Goal: Task Accomplishment & Management: Manage account settings

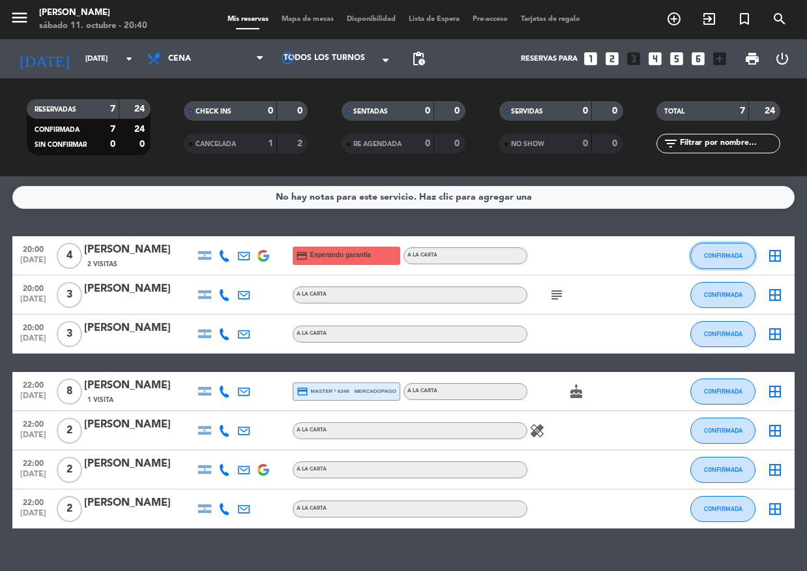
click at [724, 254] on span "CONFIRMADA" at bounding box center [723, 255] width 38 height 7
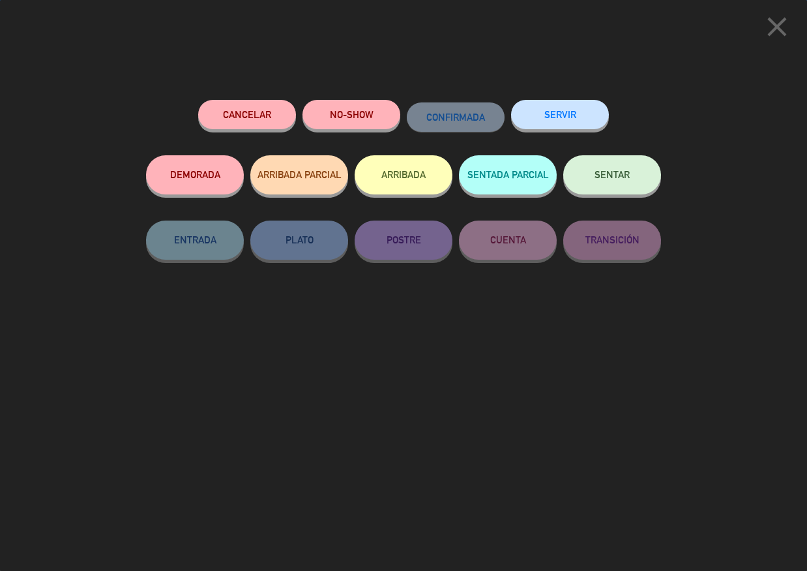
click at [361, 118] on button "NO-SHOW" at bounding box center [352, 114] width 98 height 29
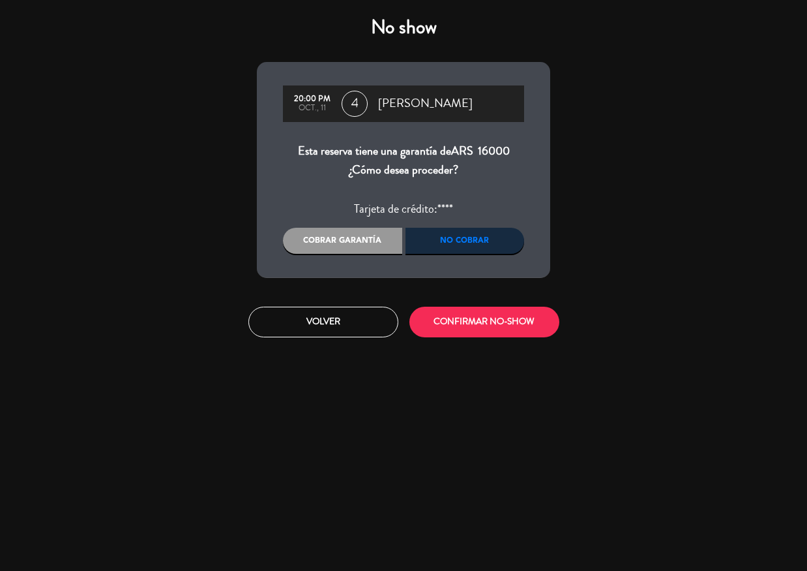
click at [452, 240] on div "No cobrar" at bounding box center [465, 241] width 119 height 26
click at [454, 240] on div "No cobrar" at bounding box center [465, 241] width 119 height 26
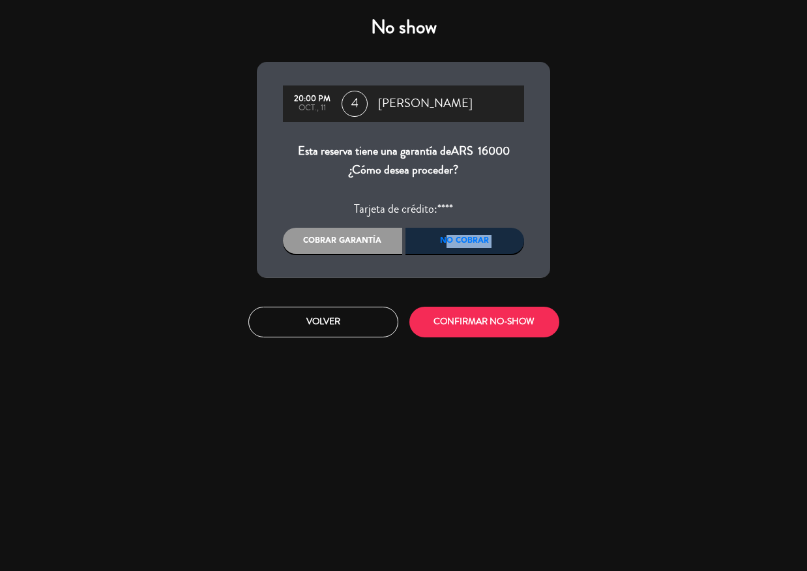
click at [454, 240] on div "No cobrar" at bounding box center [465, 241] width 119 height 26
click at [370, 239] on div "Cobrar garantía" at bounding box center [342, 241] width 119 height 26
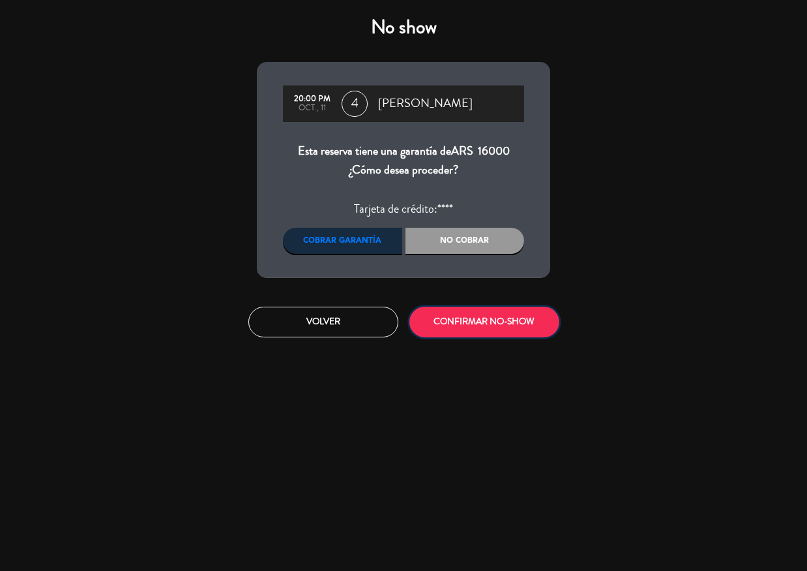
click at [433, 323] on button "CONFIRMAR NO-SHOW" at bounding box center [484, 321] width 150 height 31
click at [455, 323] on no-show-modal "No show 20:00 PM oct., 11 4 [PERSON_NAME] Esta reserva tiene una garantía de AR…" at bounding box center [403, 285] width 807 height 571
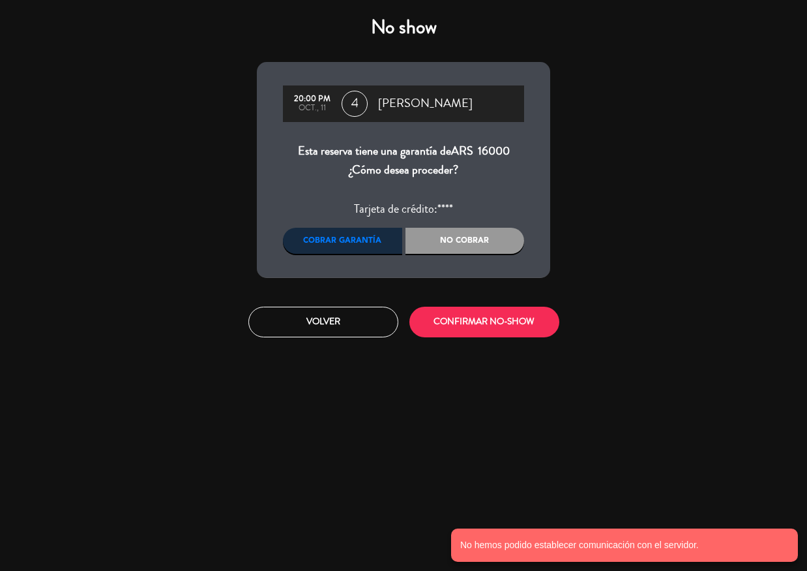
click at [442, 248] on div "No cobrar" at bounding box center [465, 241] width 119 height 26
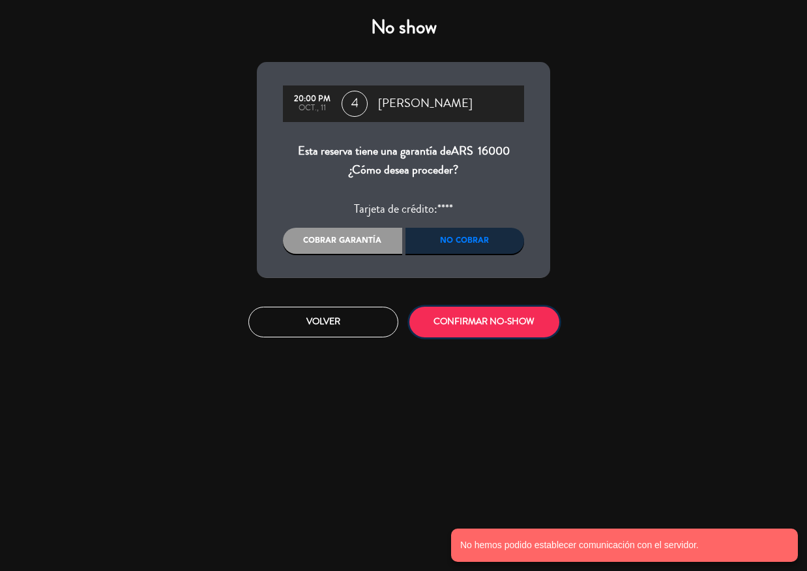
click at [460, 334] on button "CONFIRMAR NO-SHOW" at bounding box center [484, 321] width 150 height 31
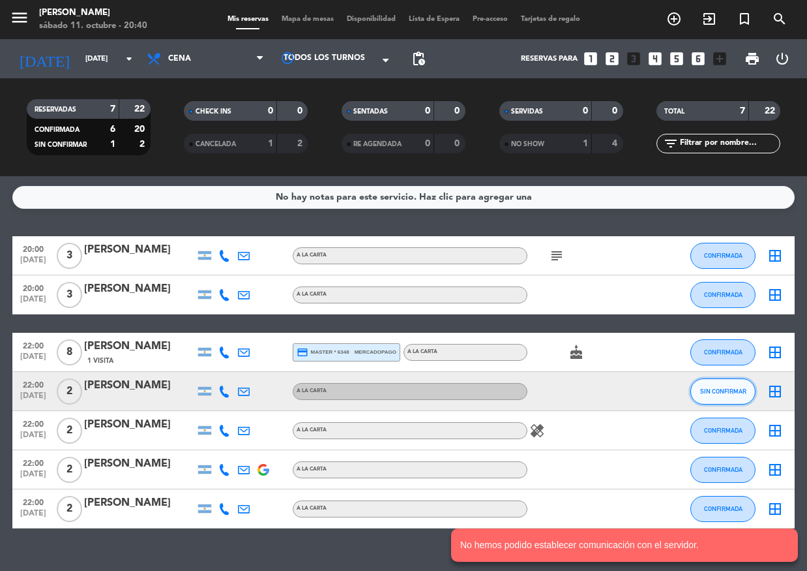
click at [733, 389] on span "SIN CONFIRMAR" at bounding box center [723, 390] width 46 height 7
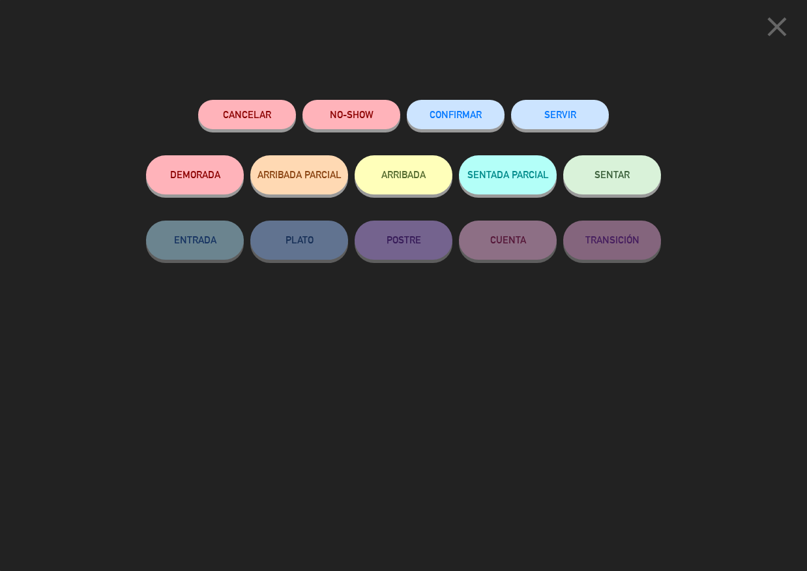
click at [435, 129] on div "CONFIRMAR" at bounding box center [456, 127] width 98 height 55
click at [437, 123] on button "CONFIRMAR" at bounding box center [456, 114] width 98 height 29
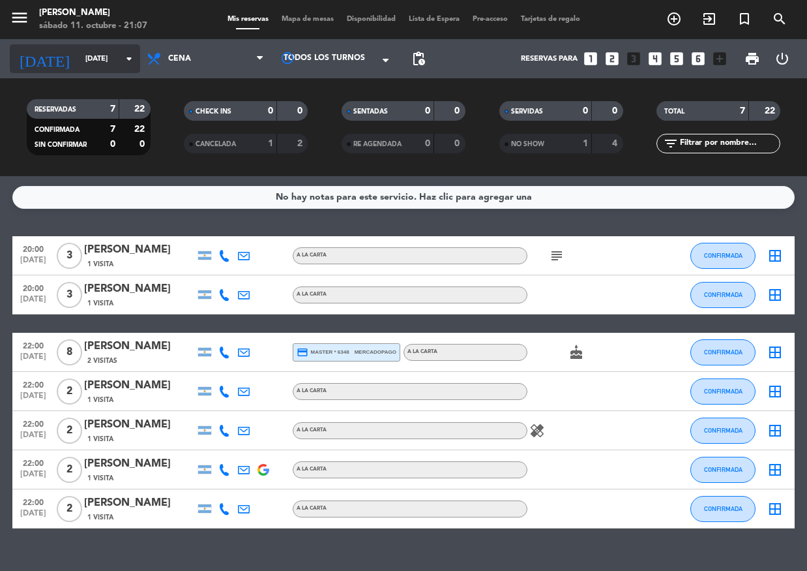
click at [90, 58] on input "[DATE]" at bounding box center [129, 59] width 100 height 22
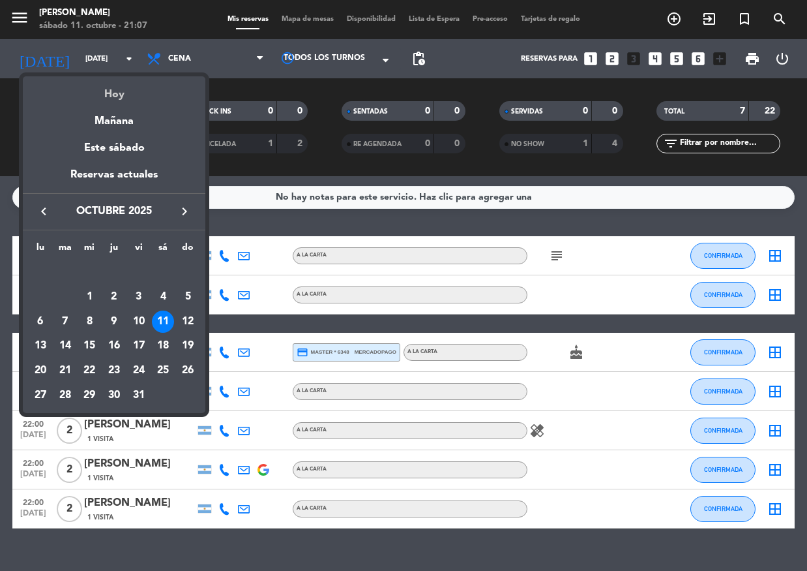
click at [113, 81] on div "Hoy" at bounding box center [114, 89] width 183 height 27
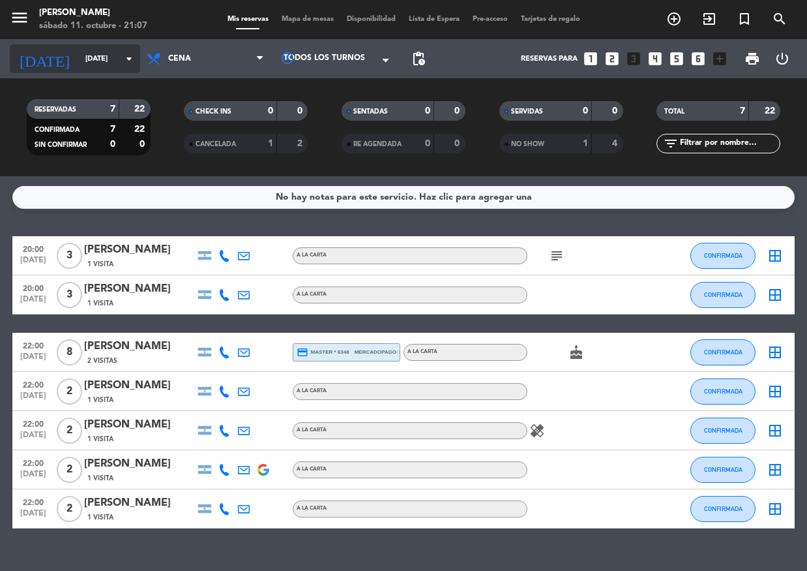
click at [99, 59] on input "[DATE]" at bounding box center [129, 59] width 100 height 22
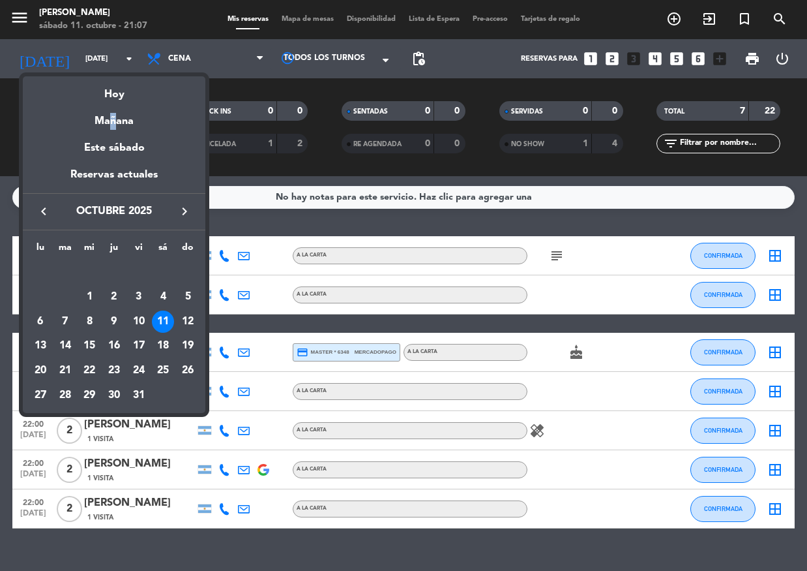
click at [107, 115] on div "Mañana" at bounding box center [114, 116] width 183 height 27
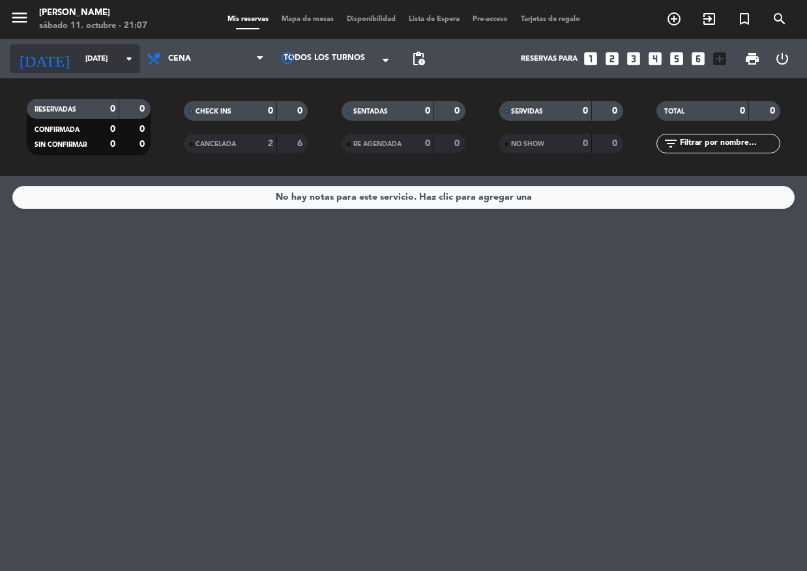
click at [93, 59] on input "[DATE]" at bounding box center [129, 59] width 100 height 22
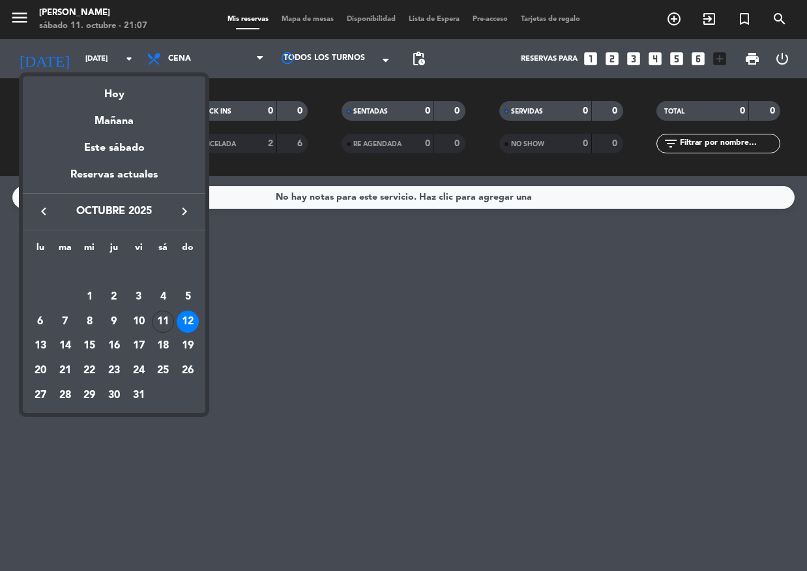
click at [133, 101] on div "Hoy" at bounding box center [114, 89] width 183 height 27
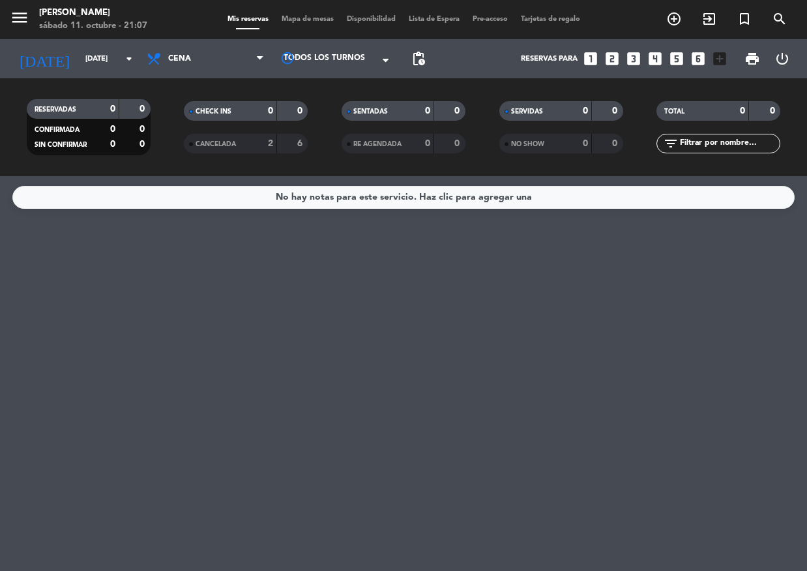
type input "[DATE]"
